Goal: Task Accomplishment & Management: Use online tool/utility

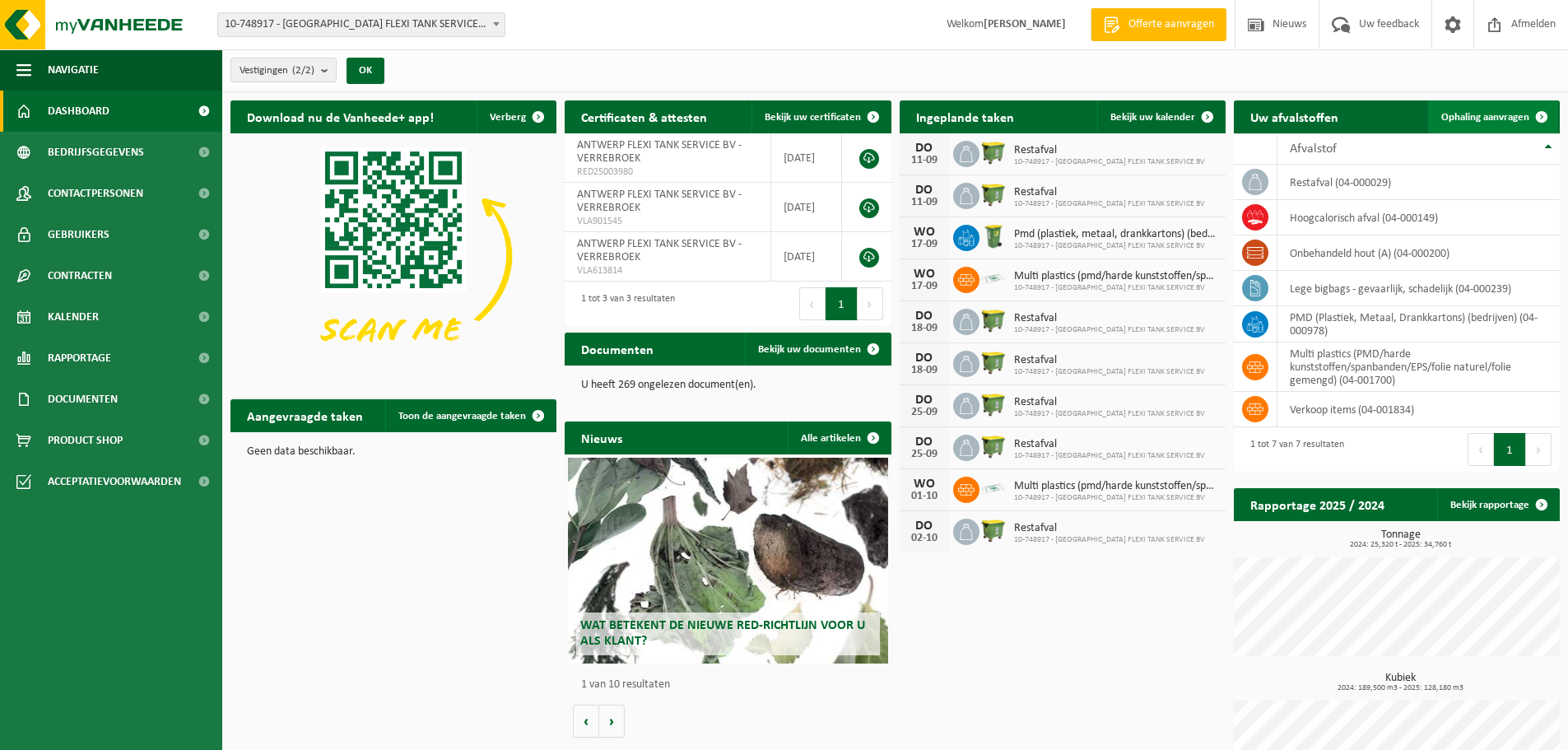
click at [1482, 122] on span "Ophaling aanvragen" at bounding box center [1485, 117] width 88 height 11
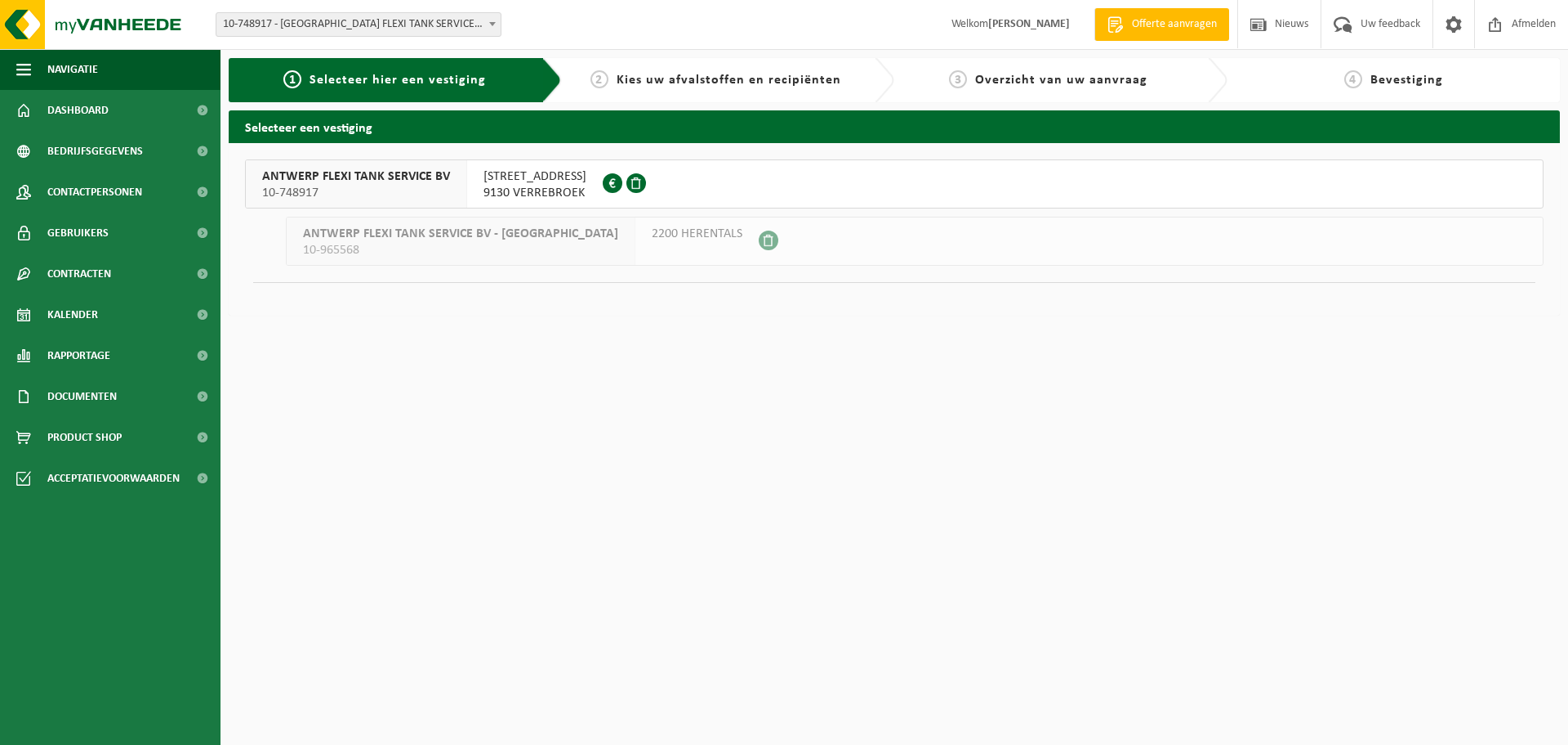
click at [508, 191] on span "9130 VERREBROEK" at bounding box center [534, 192] width 103 height 16
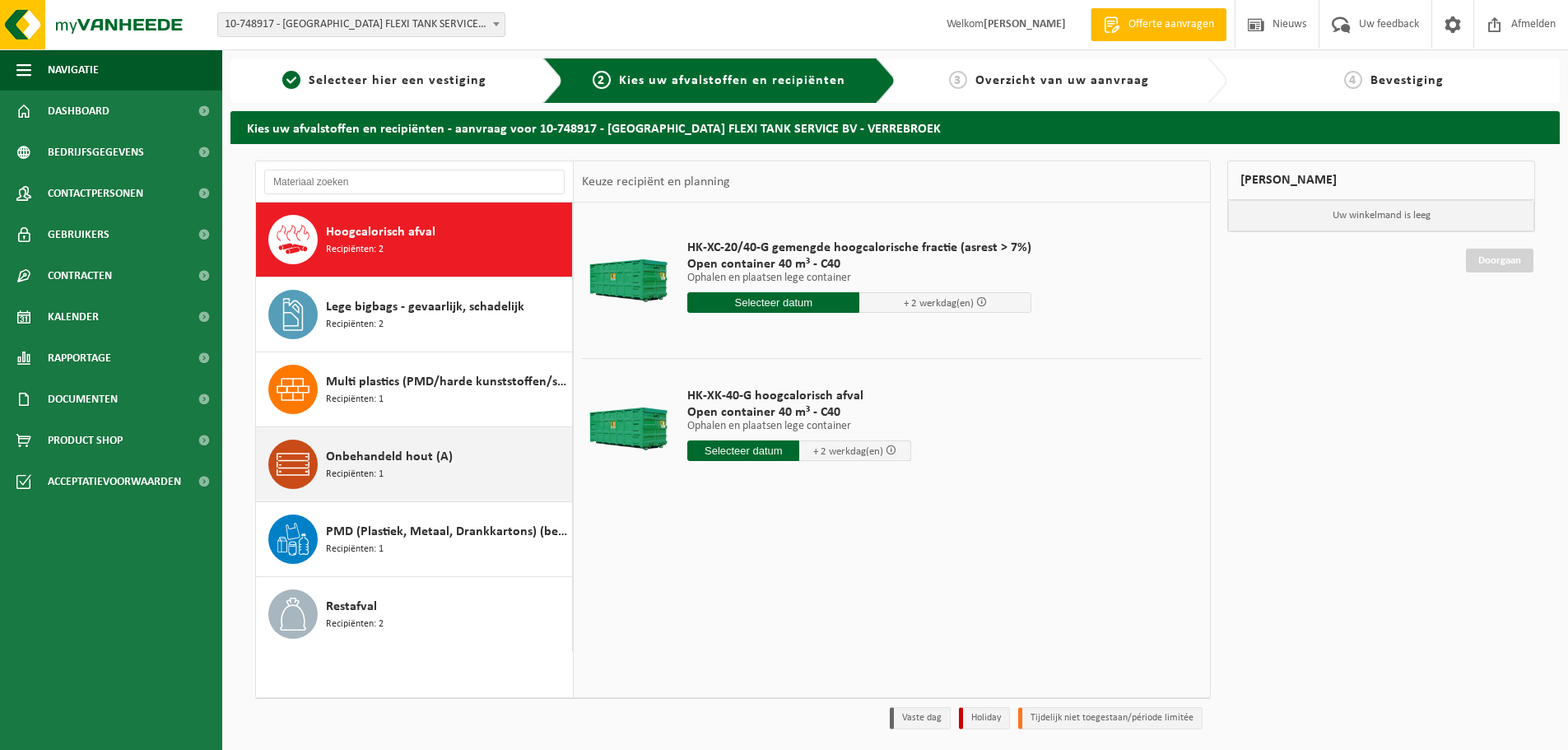
click at [442, 460] on span "Onbehandeld hout (A)" at bounding box center [389, 457] width 127 height 19
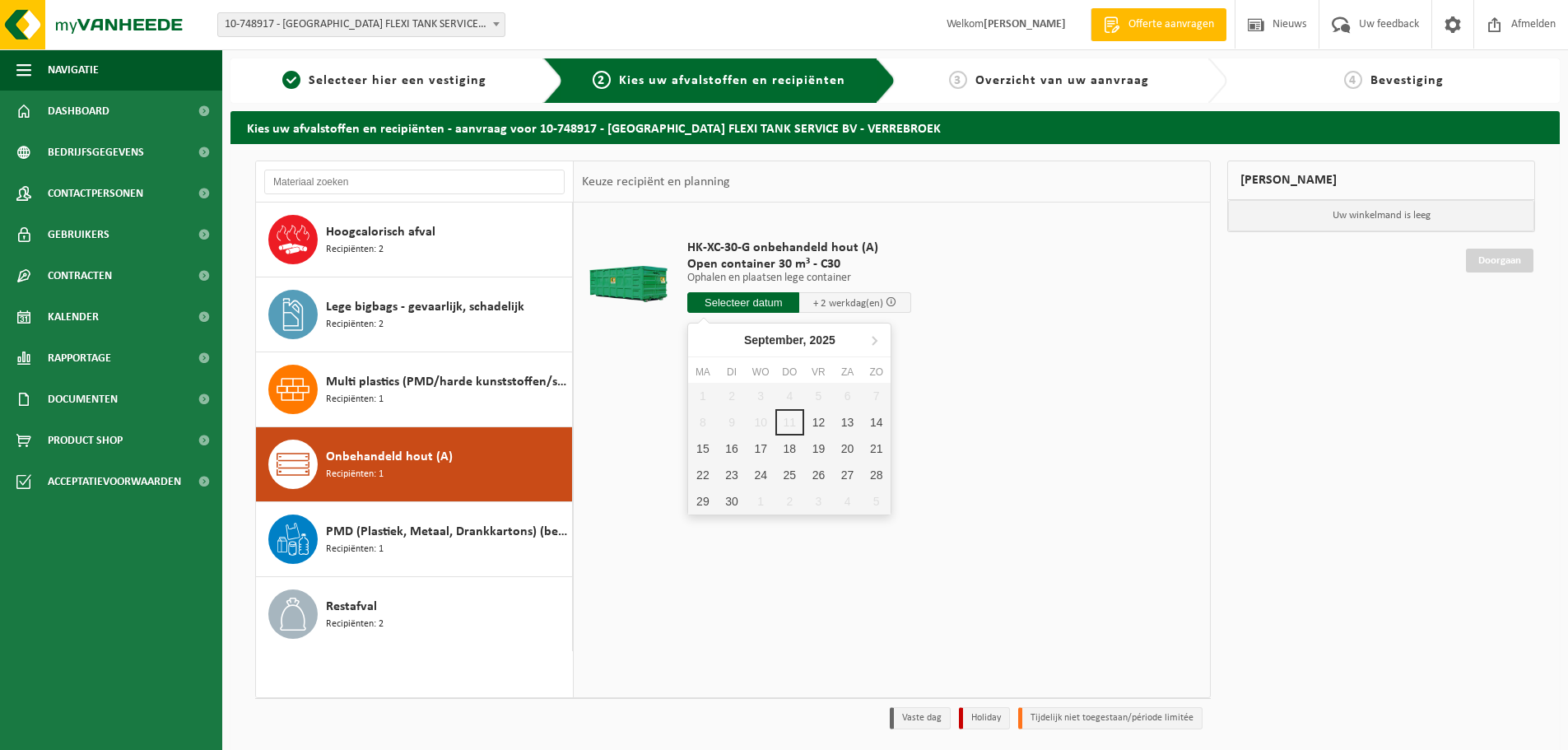
click at [740, 296] on input "text" at bounding box center [743, 302] width 112 height 20
click at [816, 421] on div "12" at bounding box center [819, 422] width 29 height 26
type input "Van 2025-09-12"
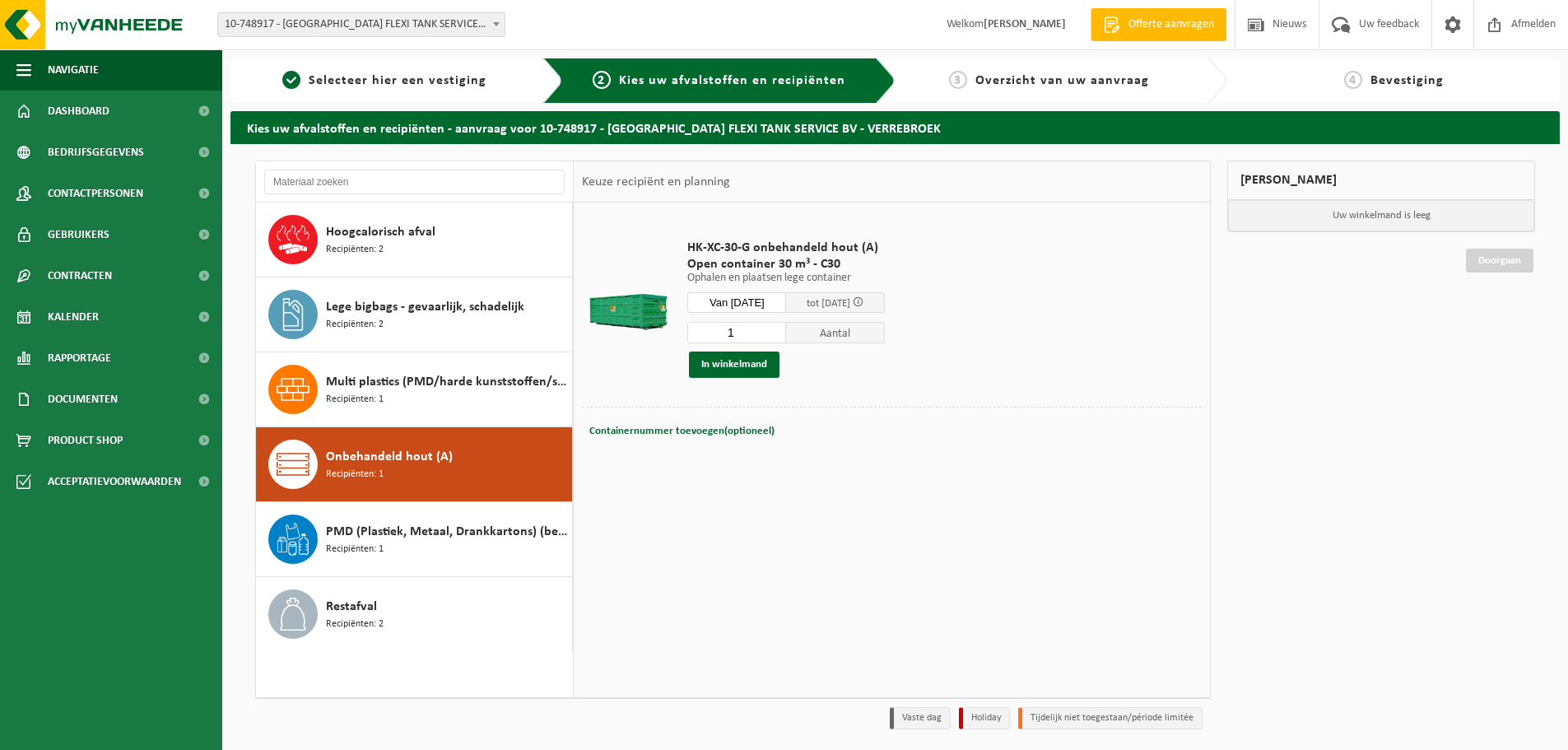
click at [694, 461] on td "Containernummer toevoegen(optioneel) Annuleren" at bounding box center [891, 435] width 619 height 57
click at [717, 368] on button "In winkelmand" at bounding box center [735, 364] width 91 height 26
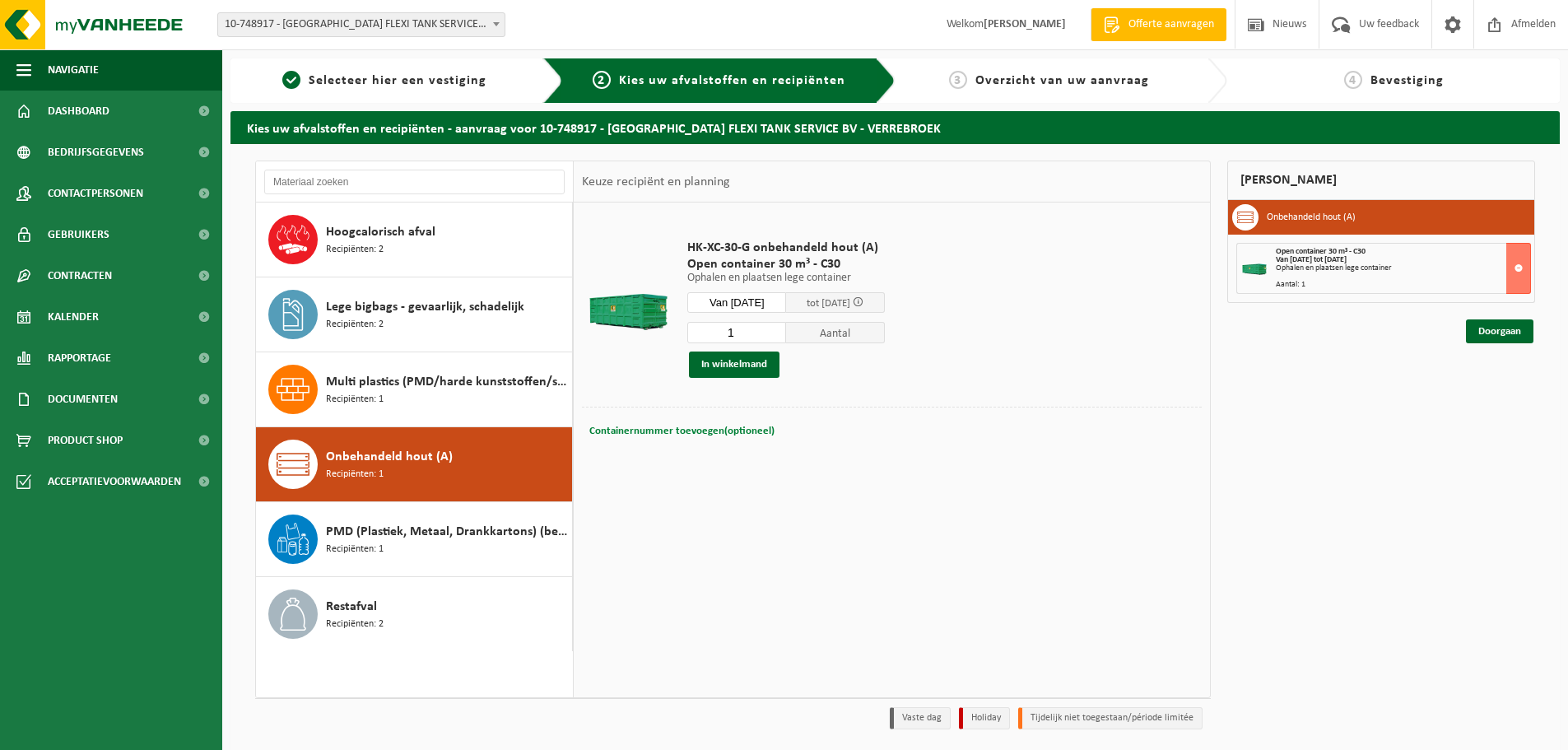
click at [701, 431] on span "Containernummer toevoegen(optioneel)" at bounding box center [681, 431] width 185 height 11
click at [1497, 324] on link "Doorgaan" at bounding box center [1499, 331] width 68 height 24
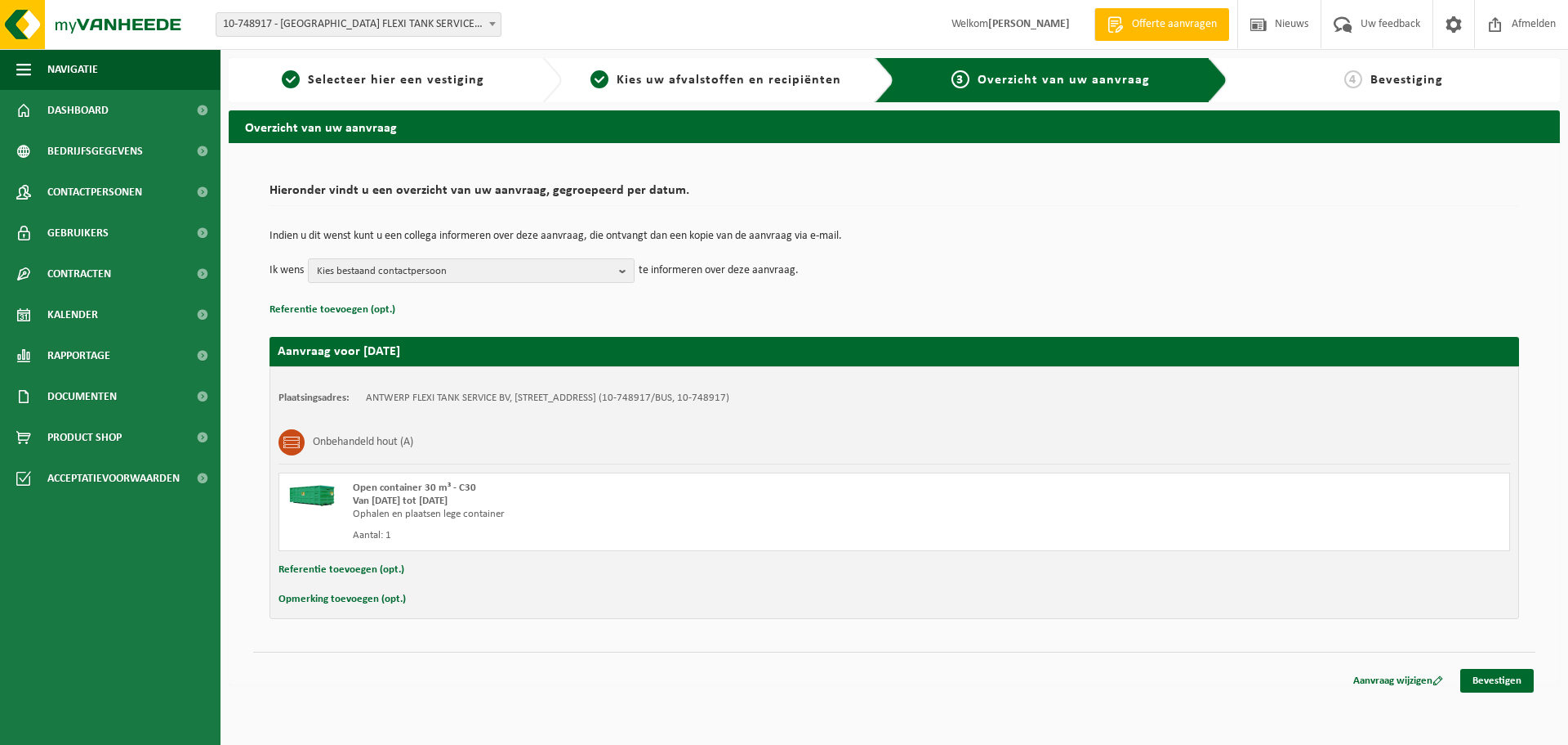
click at [346, 597] on button "Opmerking toevoegen (opt.)" at bounding box center [342, 599] width 128 height 21
click at [406, 599] on input "text" at bounding box center [926, 601] width 1136 height 25
type input "c"
click at [657, 599] on input "Chauffeur melden op Kantoor AFTS alvorens de container op te zetten" at bounding box center [926, 601] width 1136 height 25
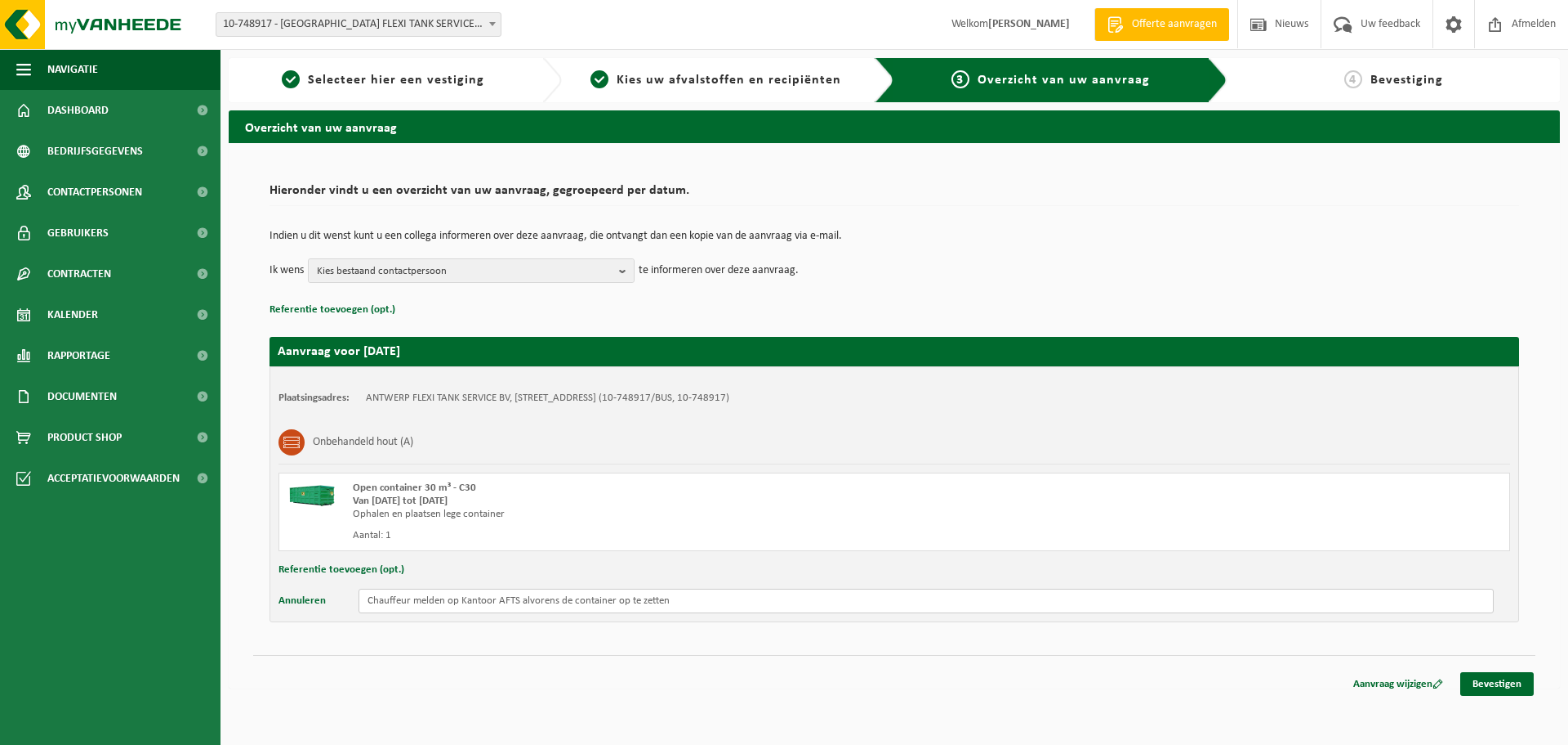
click at [676, 599] on input "Chauffeur melden op Kantoor AFTS alvorens de container op te zetten" at bounding box center [926, 601] width 1136 height 25
drag, startPoint x: 677, startPoint y: 599, endPoint x: 619, endPoint y: 607, distance: 58.5
click at [619, 607] on input "Chauffeur melden op Kantoor AFTS alvorens de container op te zetten" at bounding box center [926, 601] width 1136 height 25
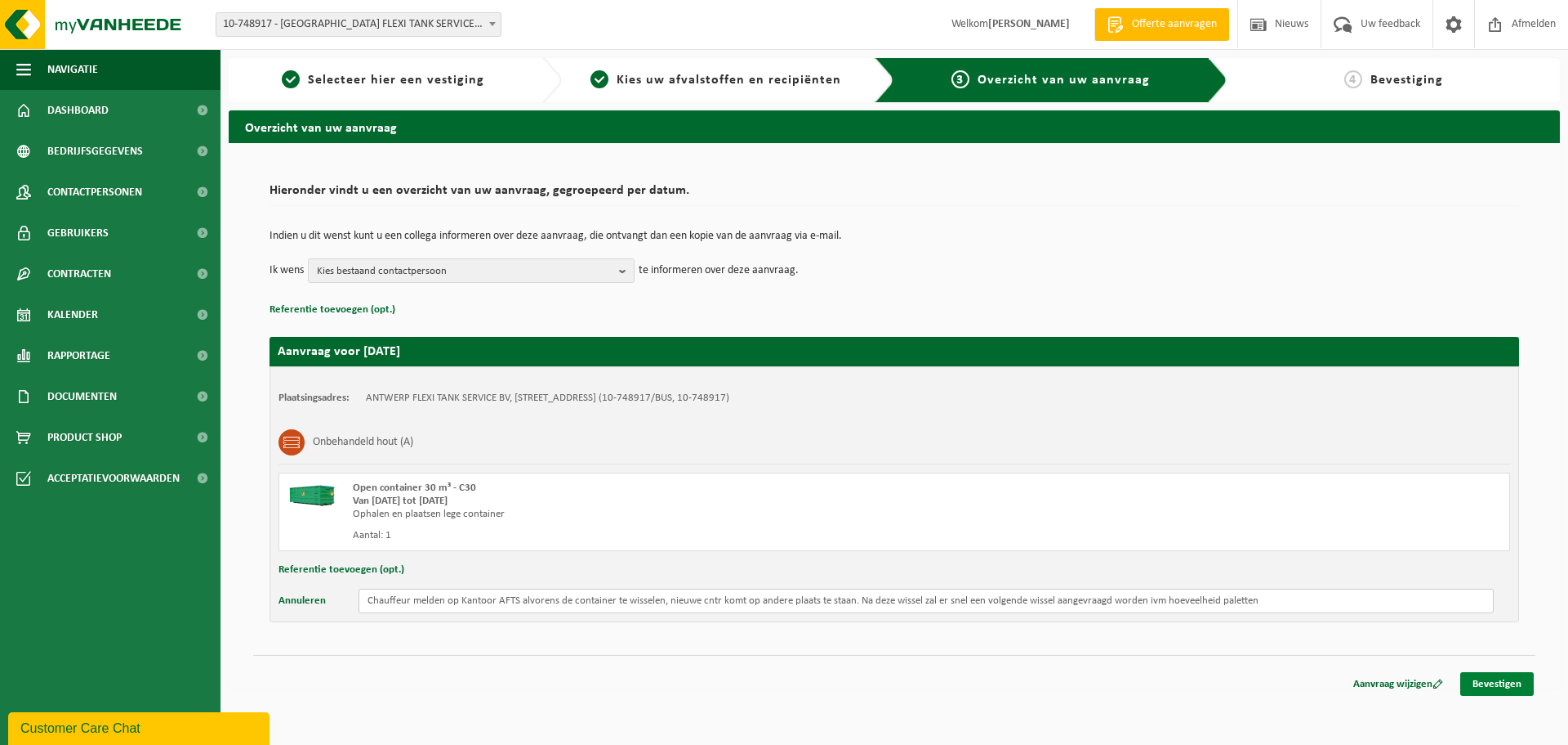
type input "Chauffeur melden op Kantoor AFTS alvorens de container te wisselen, nieuwe cntr…"
click at [1472, 684] on link "Bevestigen" at bounding box center [1497, 683] width 74 height 24
